Goal: Register for event/course

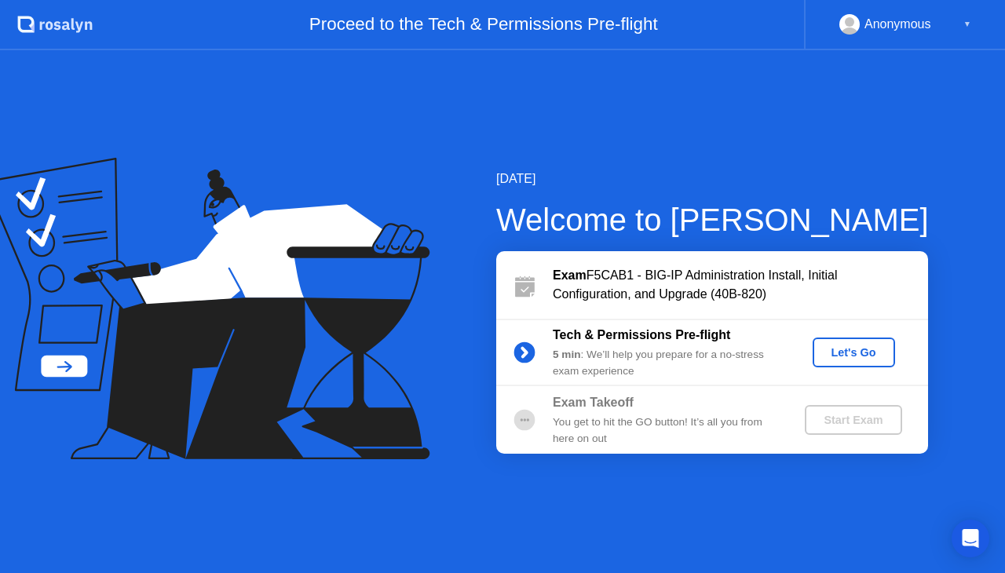
click at [859, 353] on div "Let's Go" at bounding box center [854, 352] width 70 height 13
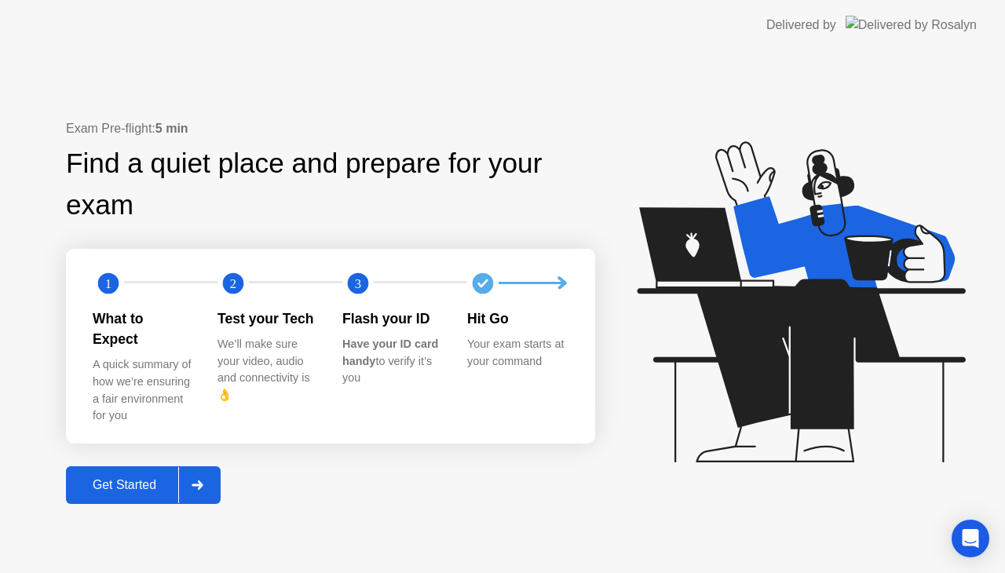
click at [130, 478] on div "Get Started" at bounding box center [125, 485] width 108 height 14
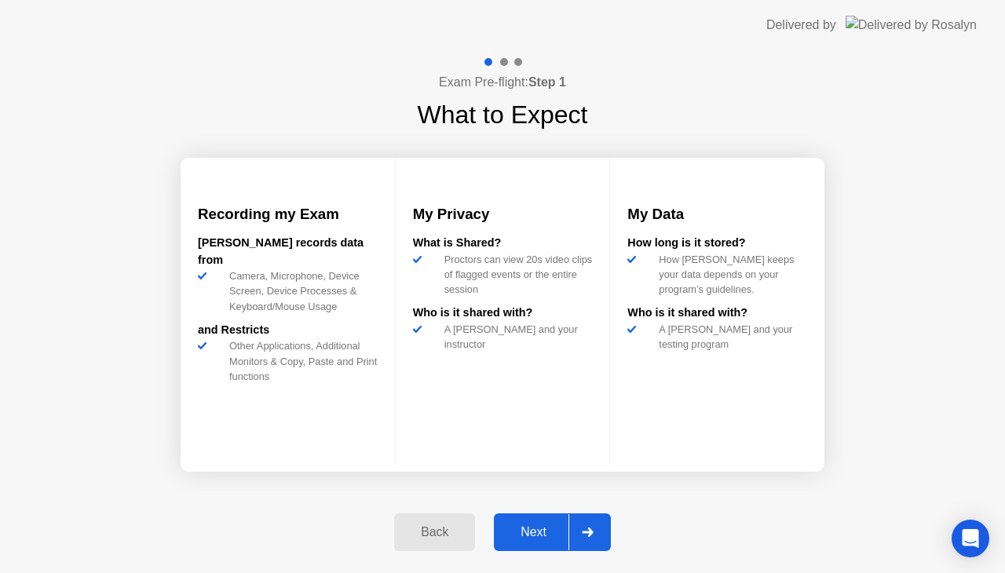
click at [554, 528] on div "Next" at bounding box center [534, 532] width 70 height 14
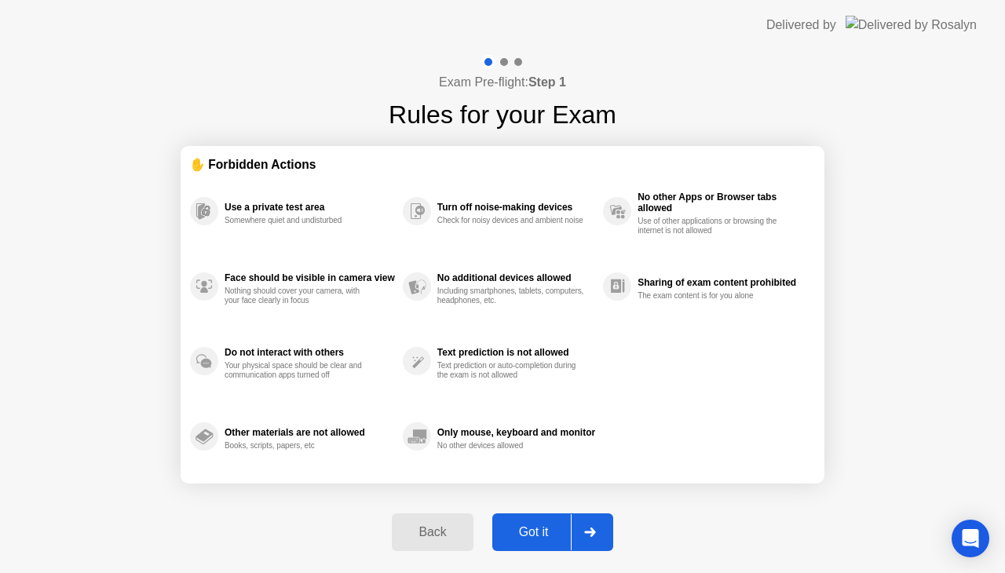
click at [554, 528] on div "Got it" at bounding box center [534, 532] width 74 height 14
select select "Available cameras"
select select "Available speakers"
select select "Available microphones"
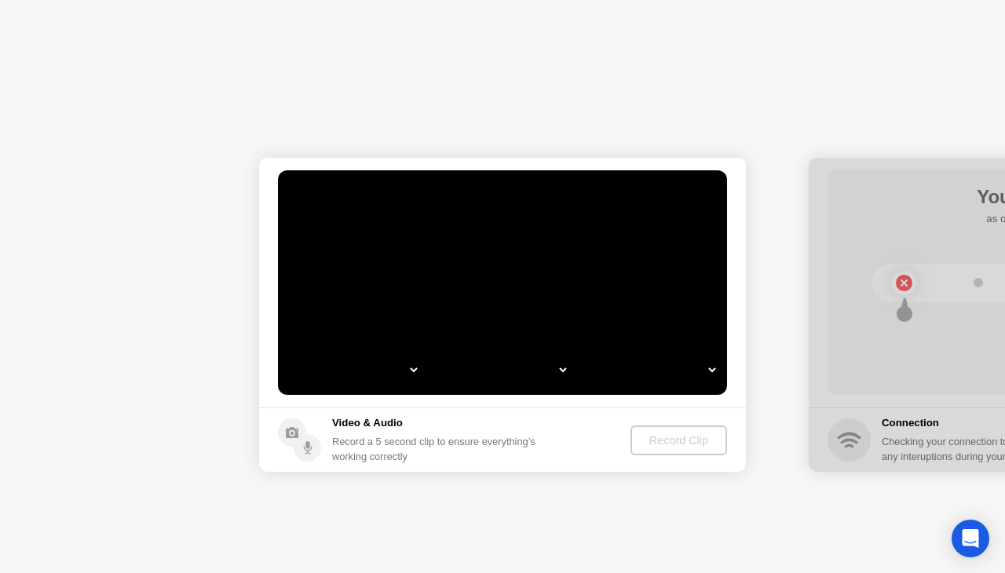
select select "**********"
select select "*******"
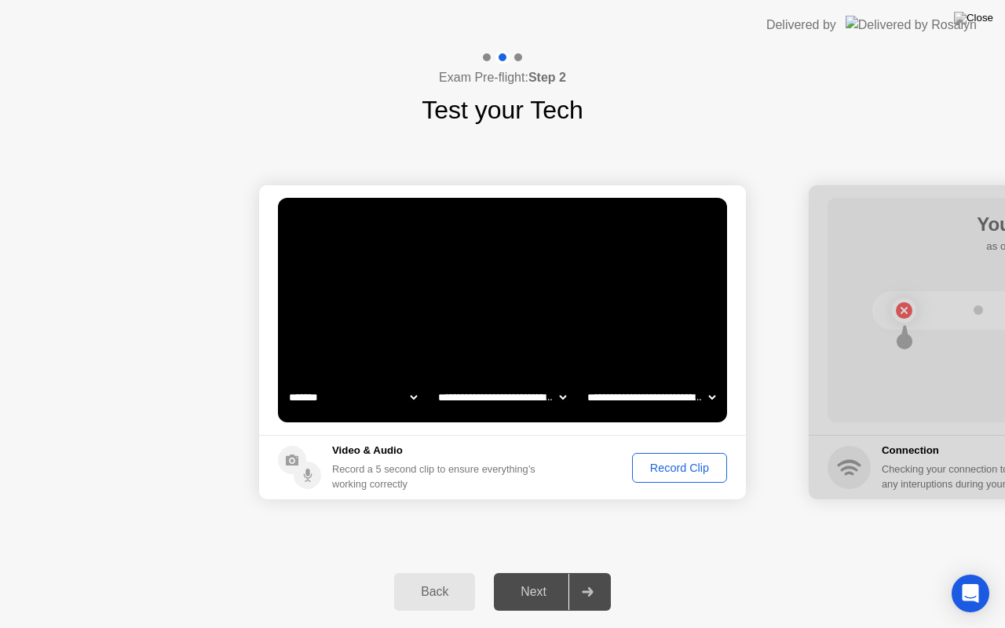
click at [669, 462] on div "Record Clip" at bounding box center [680, 468] width 84 height 13
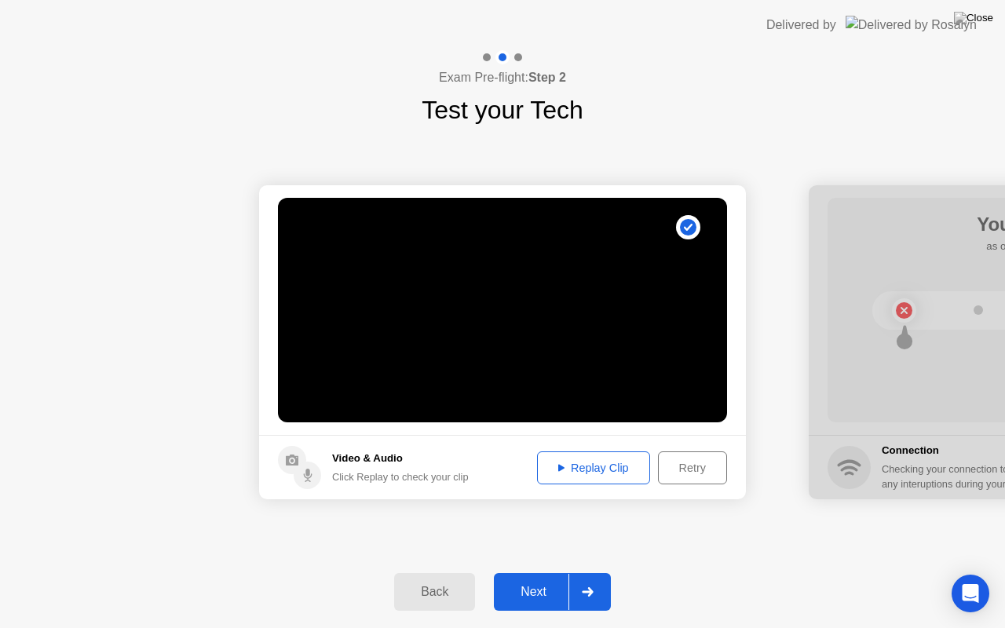
click at [628, 474] on div "Replay Clip" at bounding box center [594, 468] width 102 height 13
click at [534, 572] on div "Next" at bounding box center [534, 592] width 70 height 14
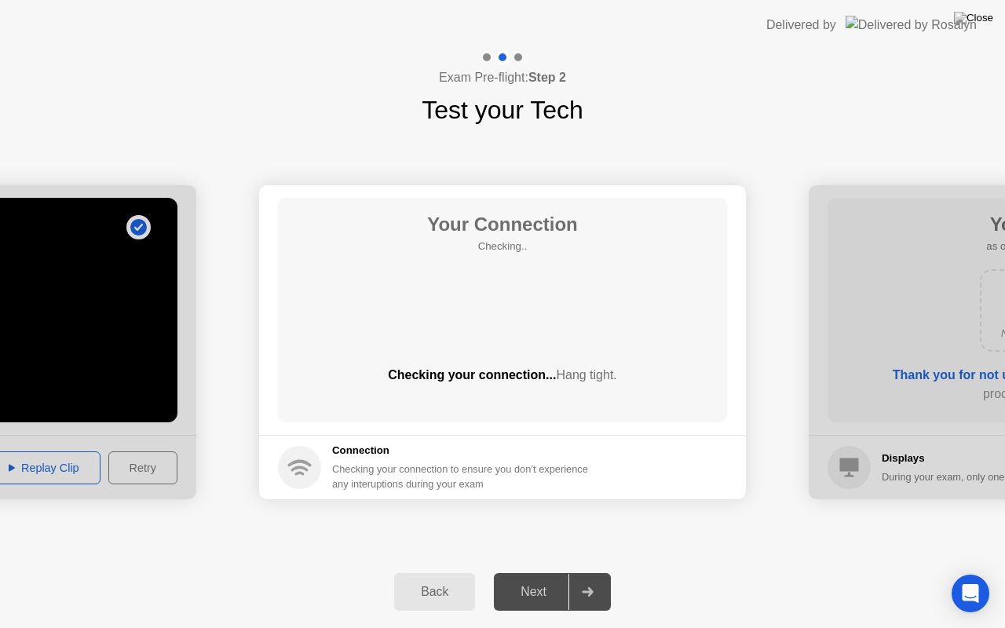
click at [841, 126] on div "Exam Pre-flight: Step 2 Test your Tech" at bounding box center [502, 89] width 1005 height 79
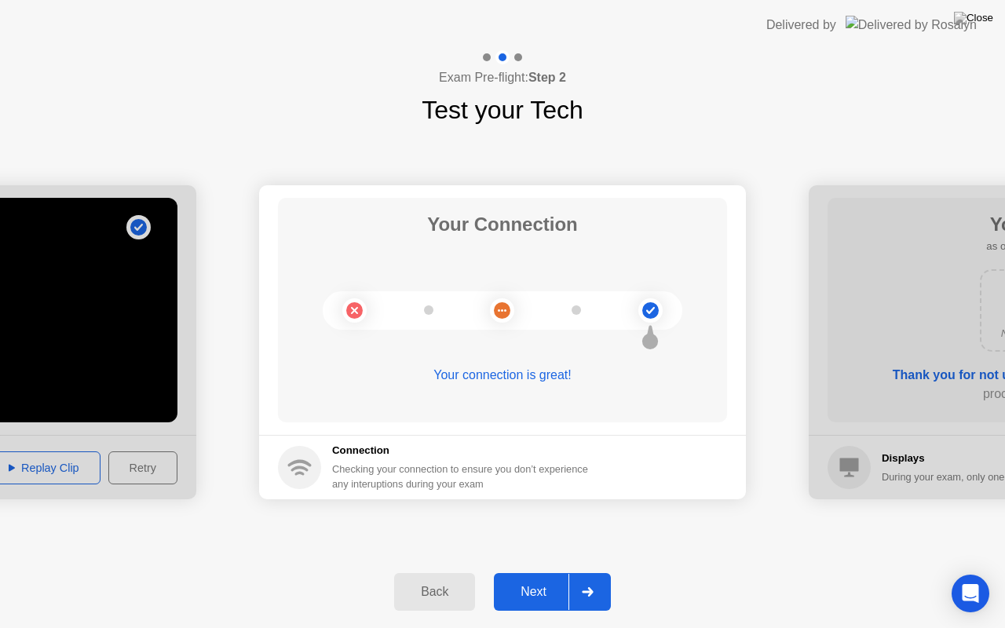
click at [543, 572] on button "Next" at bounding box center [552, 592] width 117 height 38
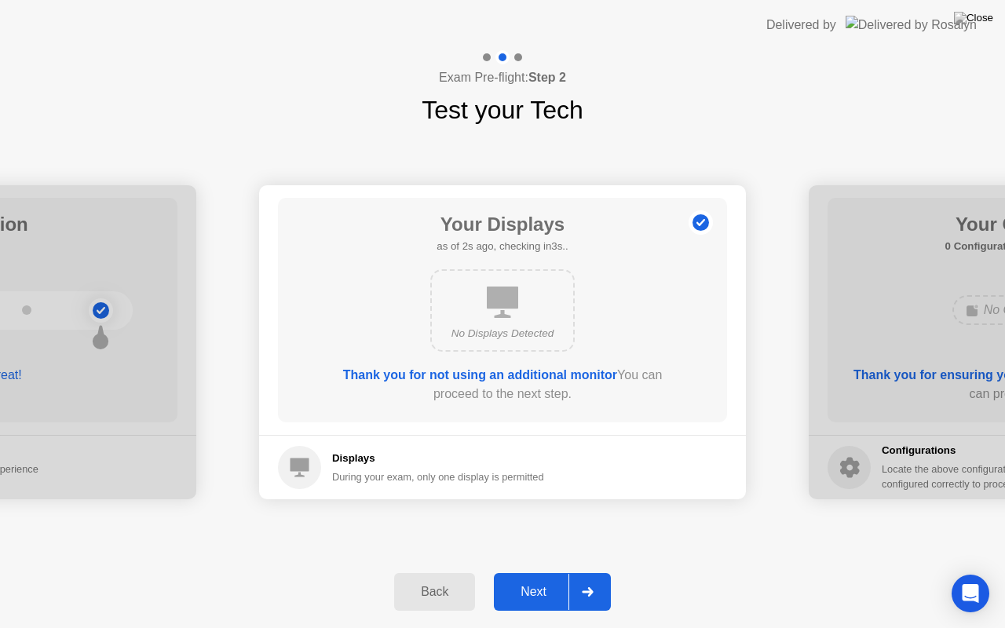
click at [550, 572] on div "Next" at bounding box center [534, 592] width 70 height 14
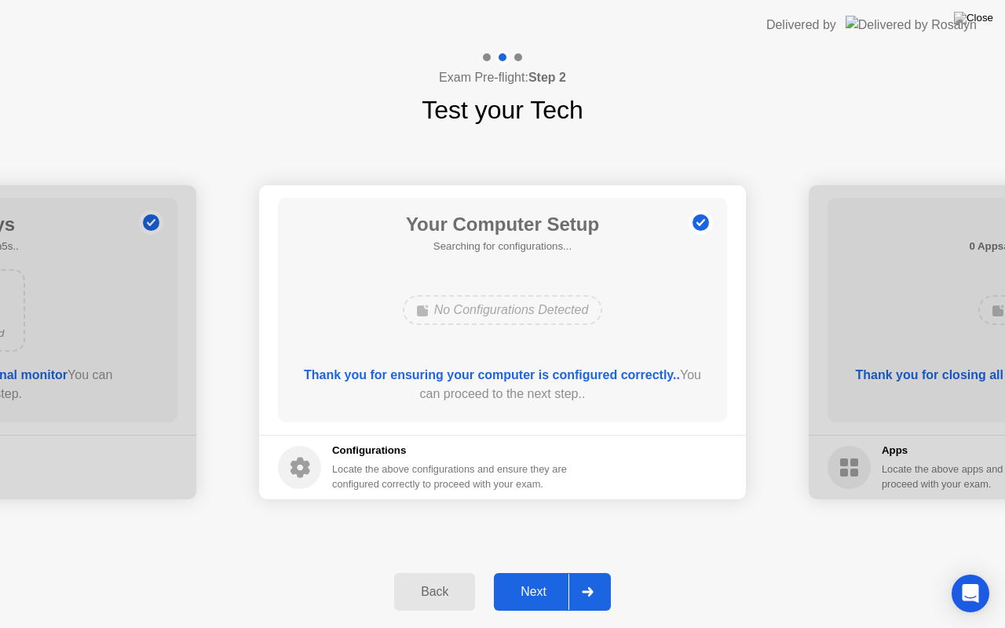
click at [550, 572] on div "Next" at bounding box center [534, 592] width 70 height 14
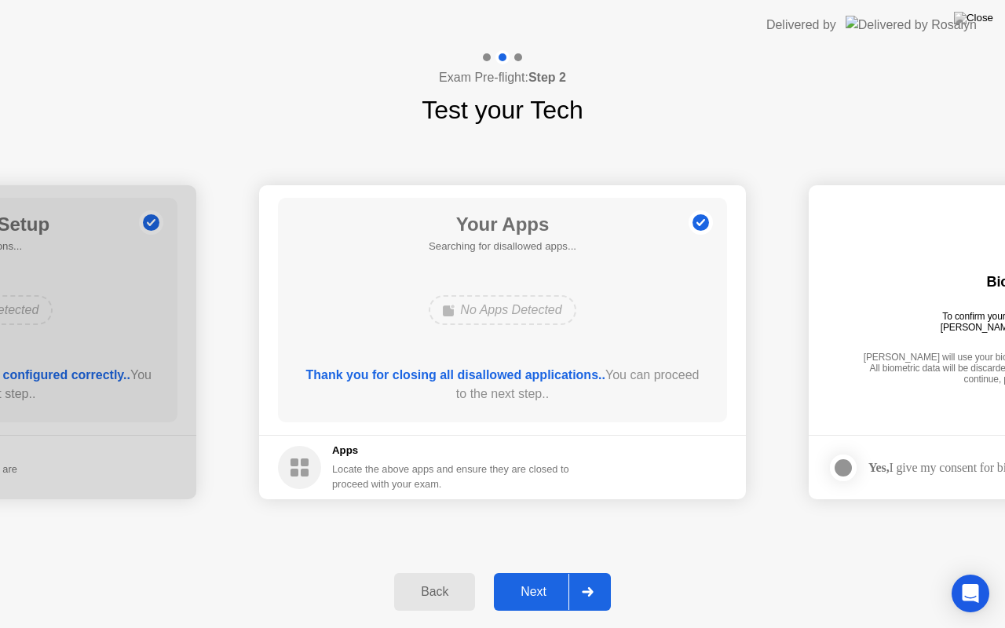
click at [550, 572] on div "Next" at bounding box center [534, 592] width 70 height 14
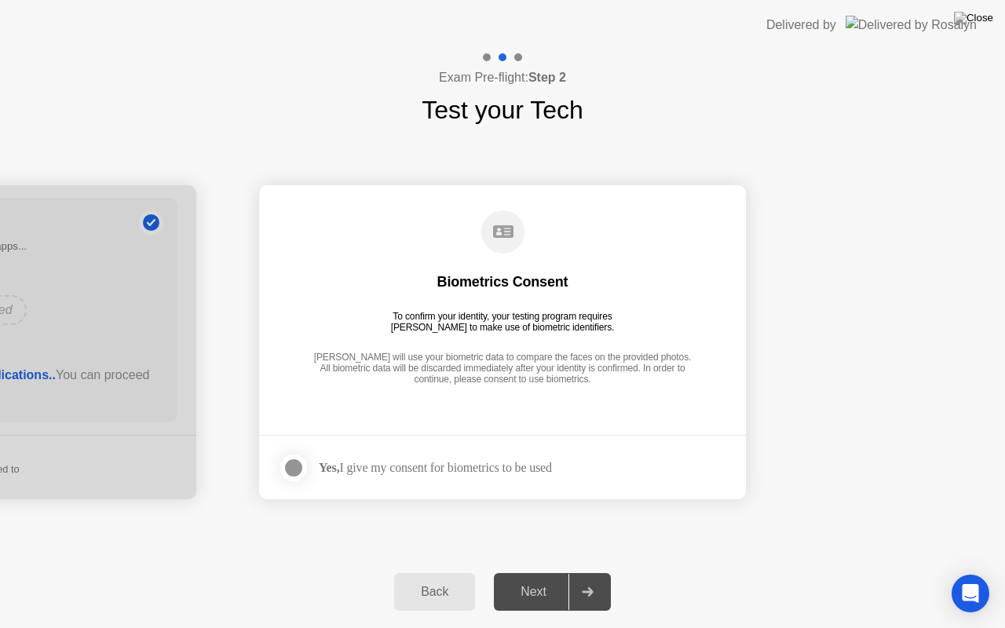
click at [416, 461] on div "Yes, I give my consent for biometrics to be used" at bounding box center [435, 467] width 233 height 15
click at [287, 459] on div at bounding box center [293, 468] width 19 height 19
click at [534, 572] on div "Next" at bounding box center [534, 592] width 70 height 14
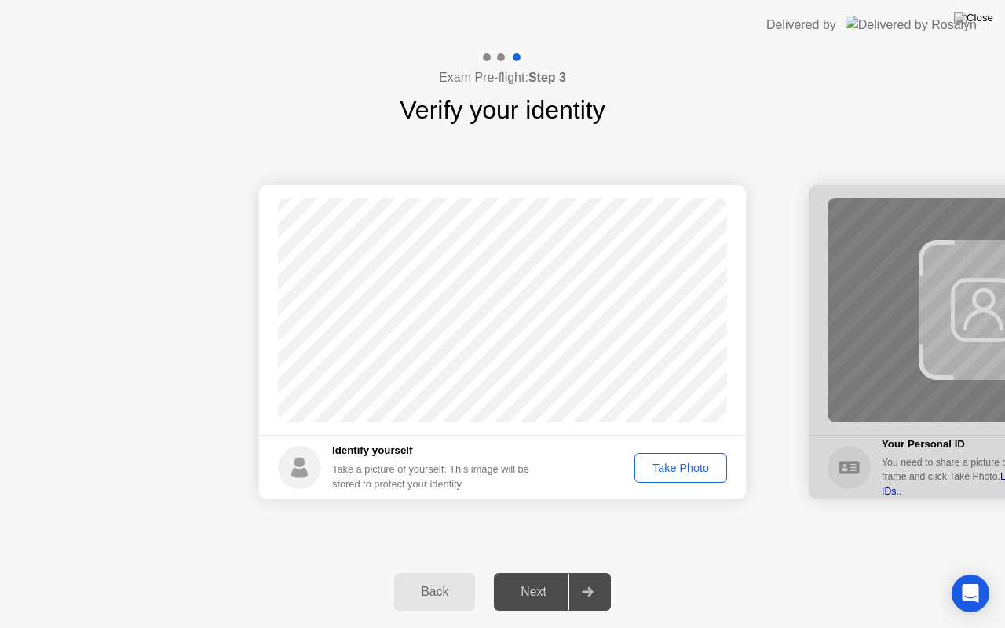
click at [698, 462] on div "Take Photo" at bounding box center [681, 468] width 82 height 13
click at [532, 572] on div "Next" at bounding box center [534, 592] width 70 height 14
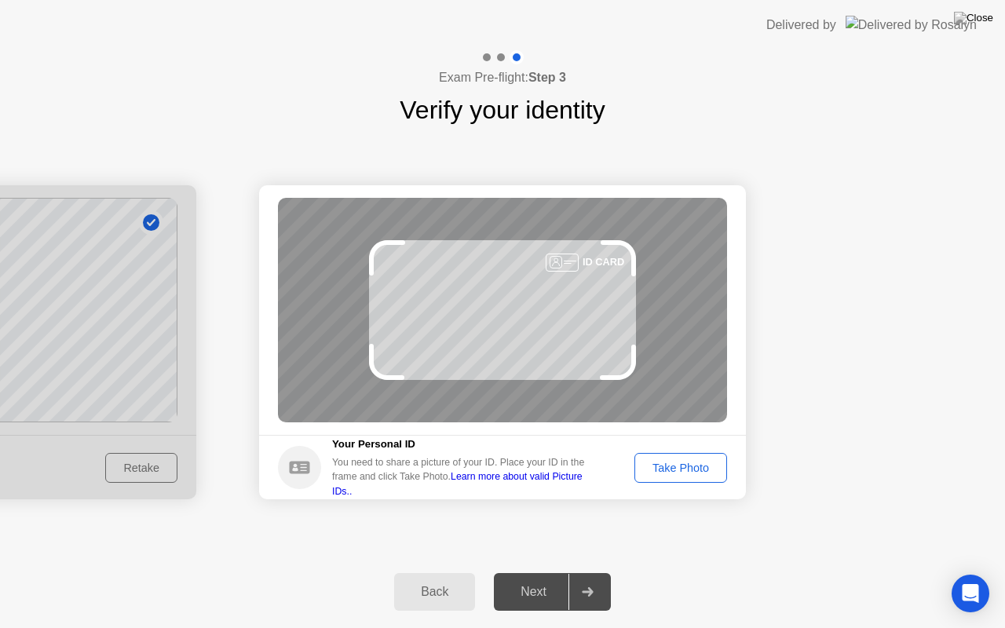
click at [693, 471] on div "Take Photo" at bounding box center [681, 468] width 82 height 13
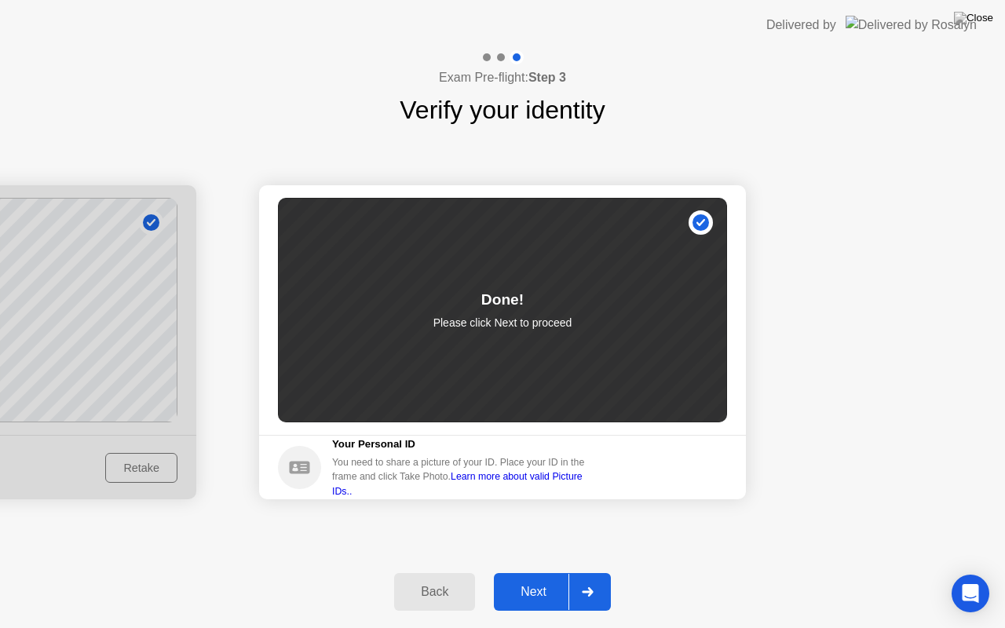
click at [537, 572] on div "Next" at bounding box center [534, 592] width 70 height 14
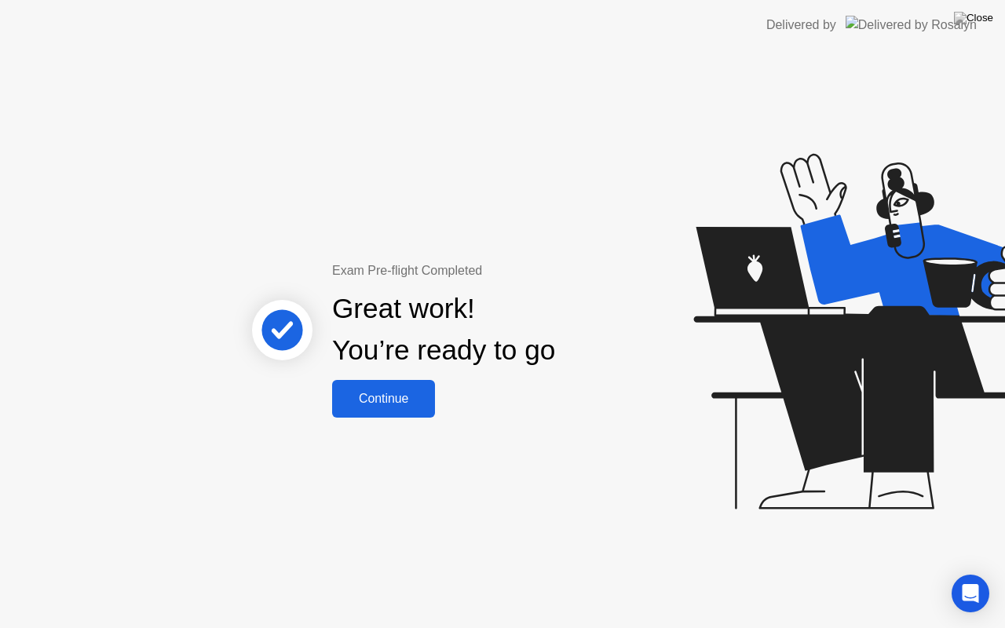
click at [163, 189] on div "Exam Pre-flight Completed Great work! You’re ready to go Continue" at bounding box center [502, 339] width 1005 height 578
click at [418, 392] on div "Continue" at bounding box center [383, 399] width 93 height 14
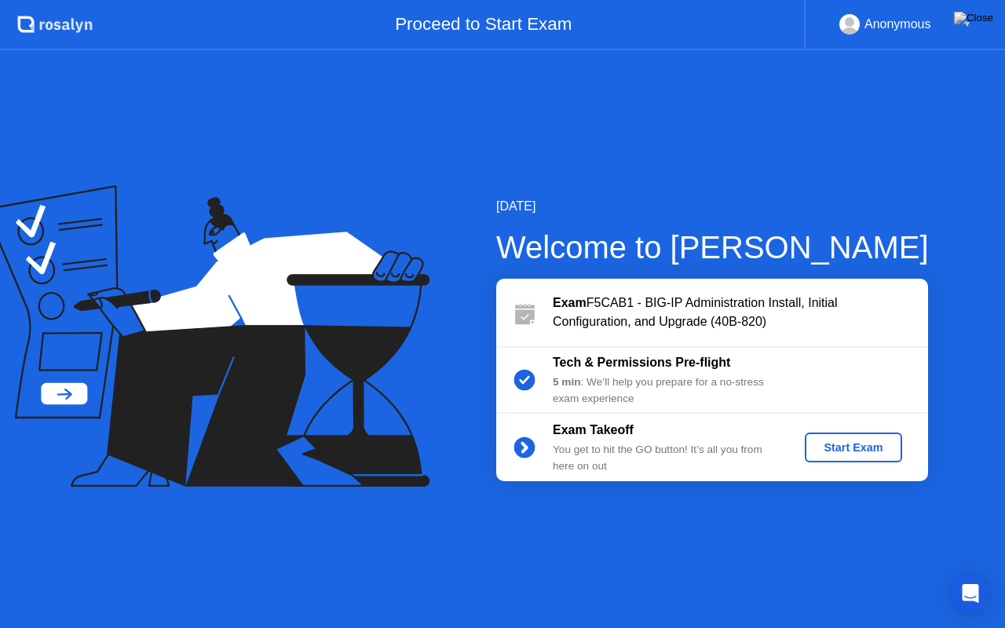
click at [884, 435] on button "Start Exam" at bounding box center [853, 448] width 97 height 30
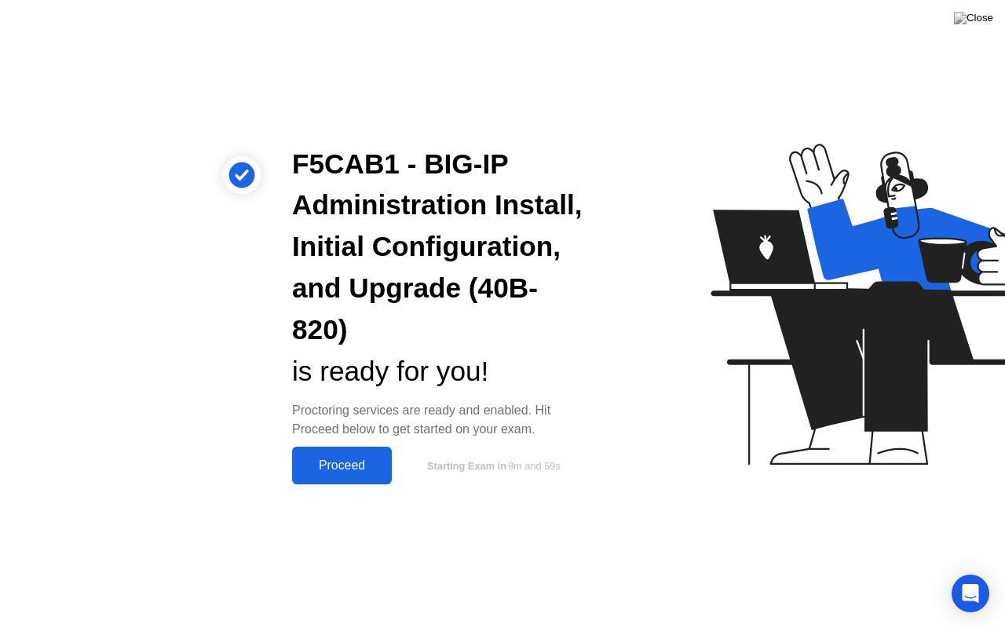
click at [368, 467] on div "Proceed" at bounding box center [342, 466] width 90 height 14
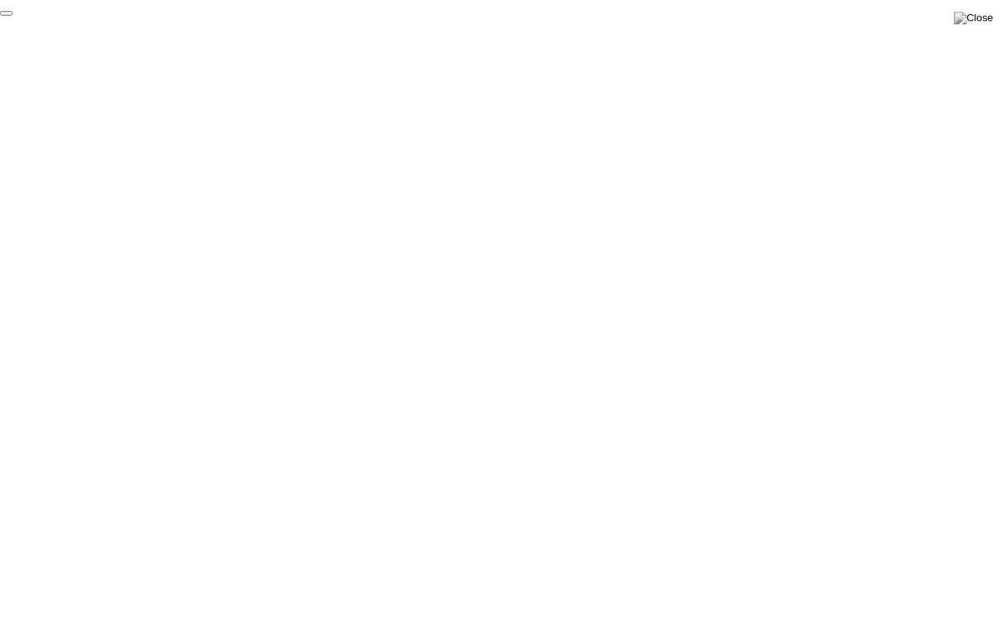
click div "End Proctoring Session"
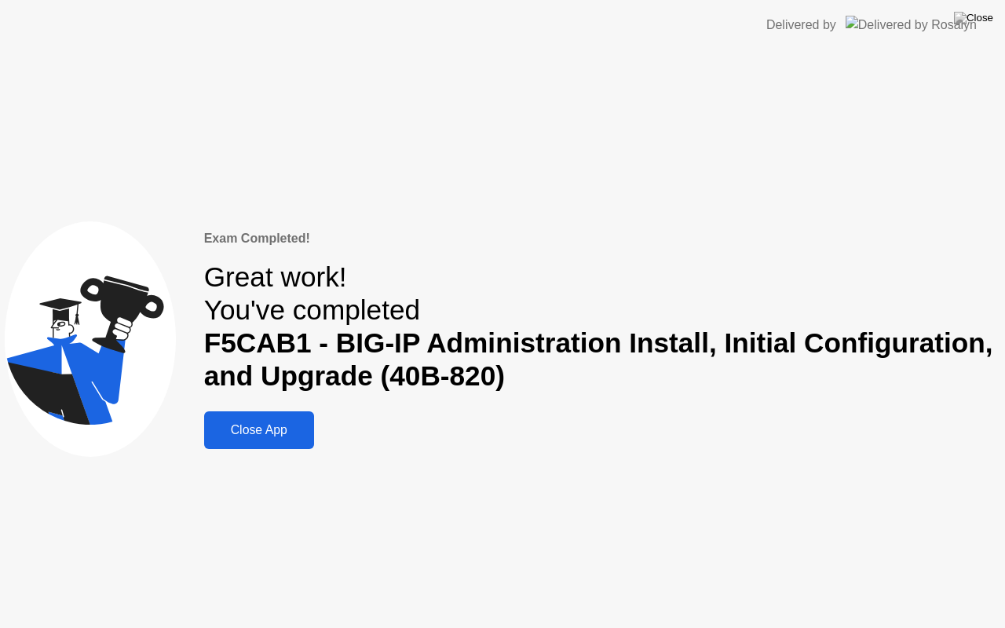
click at [271, 430] on div "Close App" at bounding box center [259, 430] width 101 height 14
